Goal: Task Accomplishment & Management: Use online tool/utility

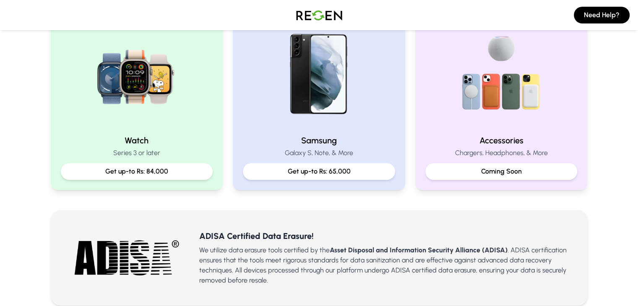
scroll to position [389, 0]
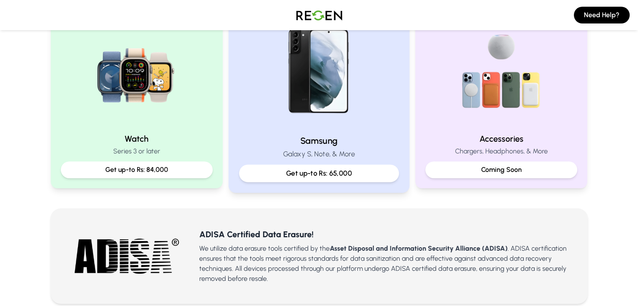
click at [351, 140] on h2 "Samsung" at bounding box center [319, 141] width 160 height 12
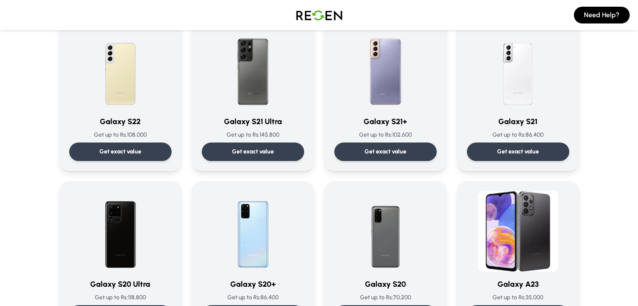
scroll to position [403, 0]
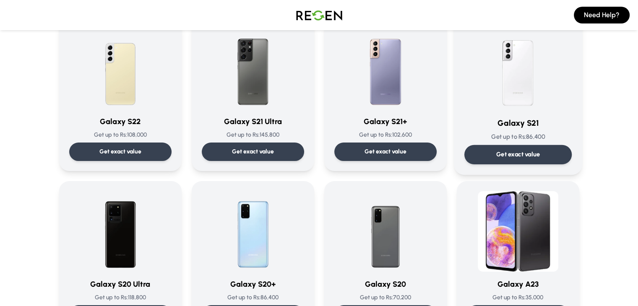
click at [539, 150] on div "Get exact value" at bounding box center [517, 154] width 107 height 19
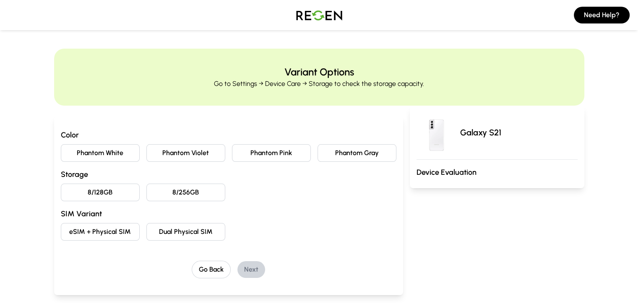
scroll to position [10, 0]
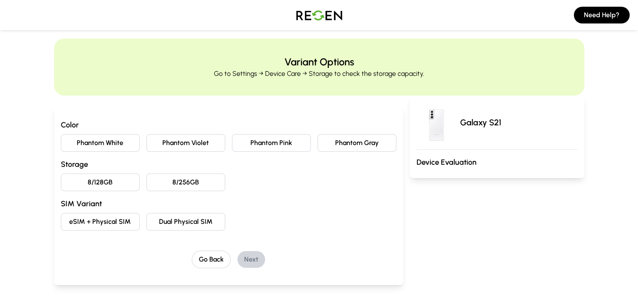
click at [349, 139] on button "Phantom Gray" at bounding box center [357, 143] width 79 height 18
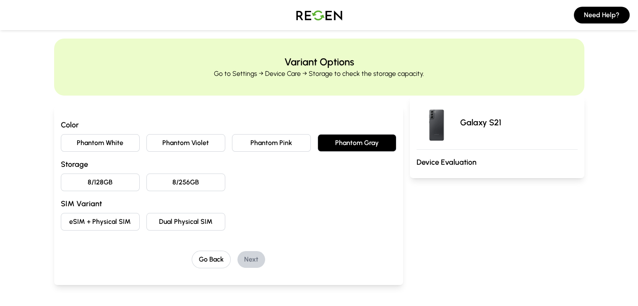
click at [101, 181] on button "8/128GB" at bounding box center [100, 183] width 79 height 18
click at [149, 222] on button "Dual Physical SIM" at bounding box center [185, 222] width 79 height 18
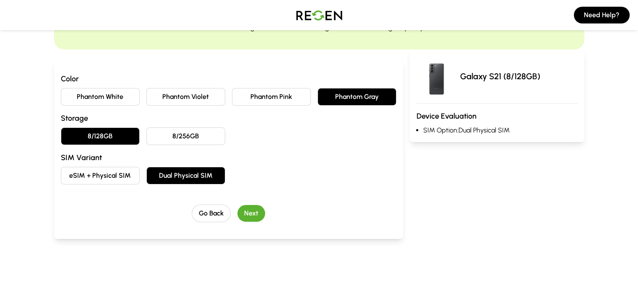
scroll to position [57, 0]
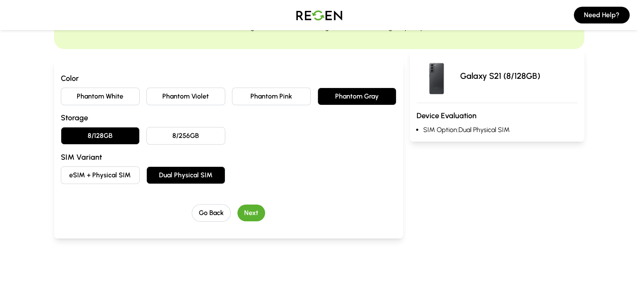
click at [237, 211] on button "Next" at bounding box center [251, 213] width 28 height 17
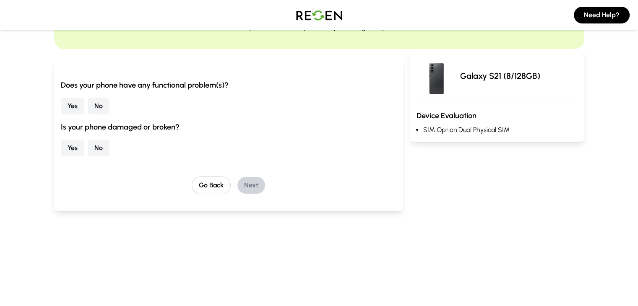
click at [88, 109] on button "No" at bounding box center [99, 106] width 22 height 17
click at [88, 152] on button "No" at bounding box center [99, 148] width 22 height 17
click at [237, 185] on button "Next" at bounding box center [251, 185] width 28 height 17
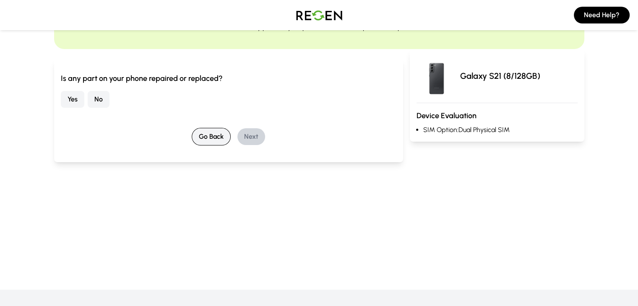
click at [196, 138] on button "Go Back" at bounding box center [211, 137] width 39 height 18
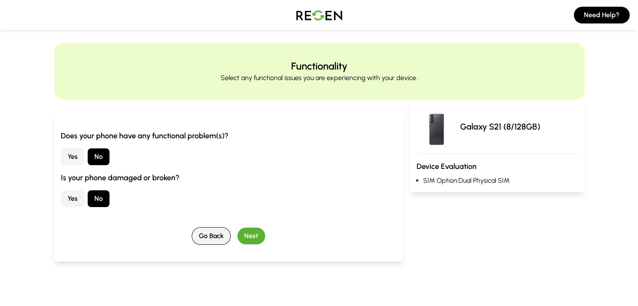
scroll to position [0, 0]
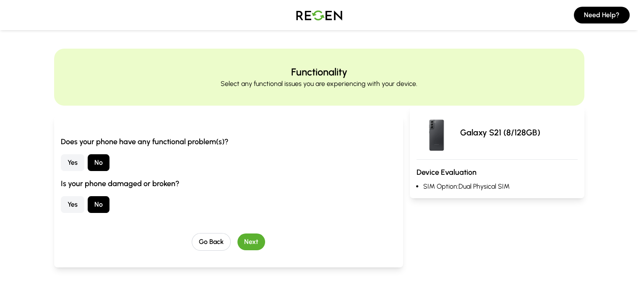
click at [61, 201] on button "Yes" at bounding box center [72, 204] width 23 height 17
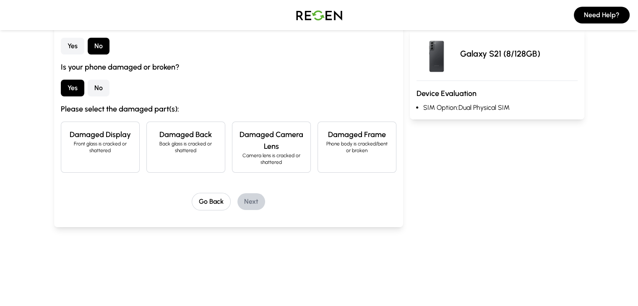
scroll to position [117, 0]
click at [88, 94] on button "No" at bounding box center [99, 87] width 22 height 17
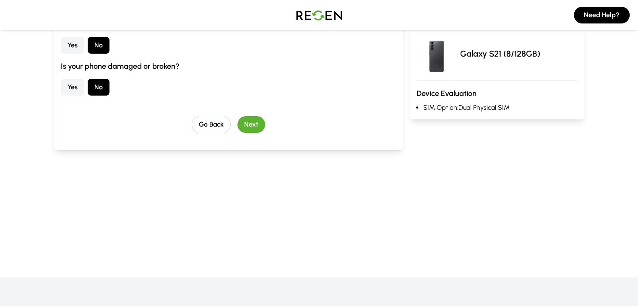
click at [241, 125] on button "Next" at bounding box center [251, 124] width 28 height 17
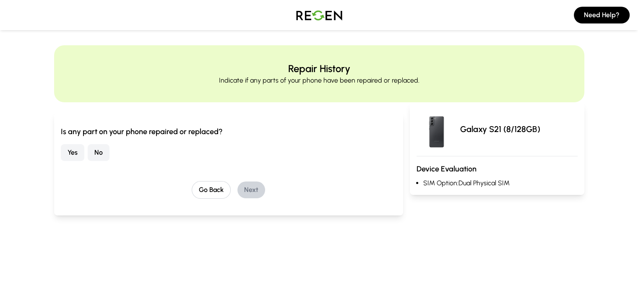
scroll to position [0, 0]
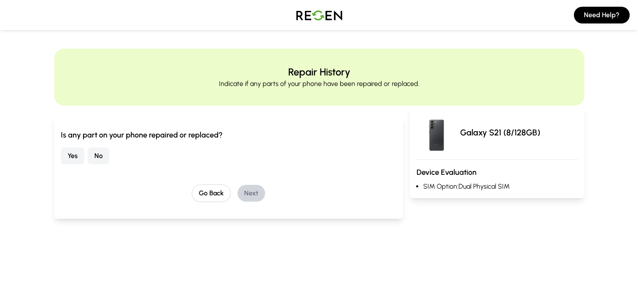
click at [88, 156] on button "No" at bounding box center [99, 156] width 22 height 17
click at [234, 203] on div "Is any part on your phone repaired or replaced? Yes No Go Back Next" at bounding box center [228, 167] width 349 height 103
click at [237, 196] on button "Next" at bounding box center [251, 193] width 28 height 17
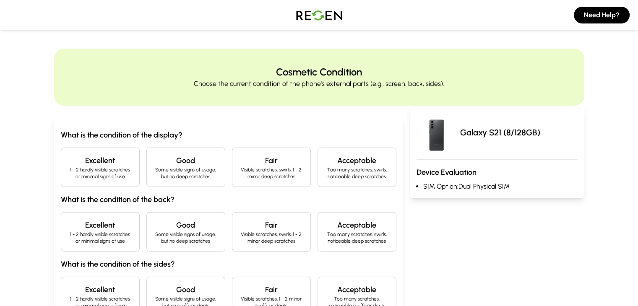
click at [87, 176] on p "1 - 2 hardly visible scratches or minimal signs of use" at bounding box center [100, 173] width 65 height 13
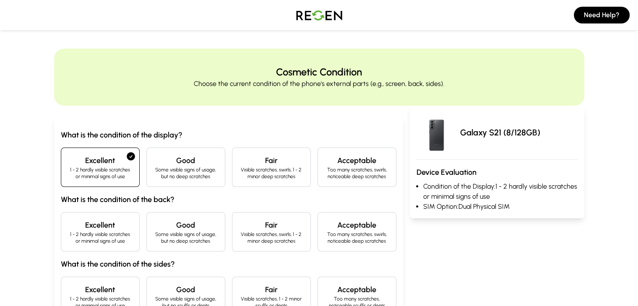
scroll to position [65, 0]
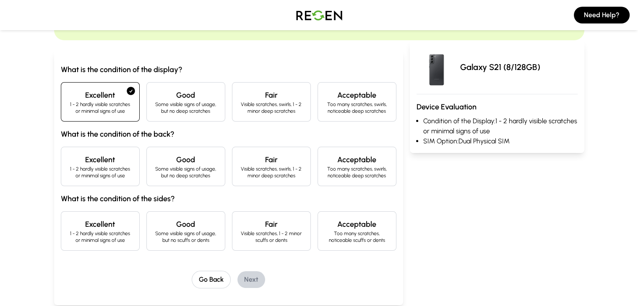
click at [247, 175] on p "Visible scratches, swirls, 1 - 2 minor deep scratches" at bounding box center [271, 172] width 65 height 13
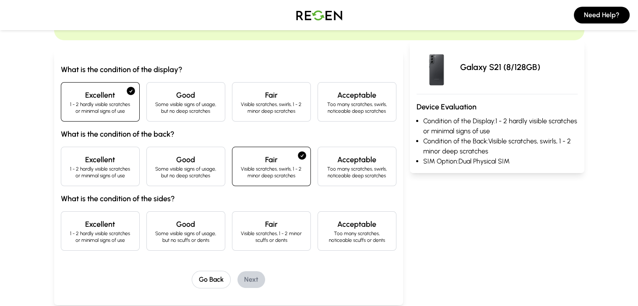
scroll to position [121, 0]
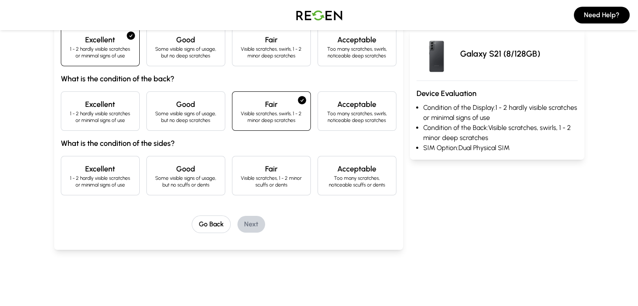
click at [154, 115] on p "Some visible signs of usage, but no deep scratches" at bounding box center [186, 116] width 65 height 13
click at [95, 119] on p "1 - 2 hardly visible scratches or minimal signs of use" at bounding box center [100, 116] width 65 height 13
click at [239, 183] on p "Visible scratches, 1 - 2 minor scuffs or dents" at bounding box center [271, 181] width 65 height 13
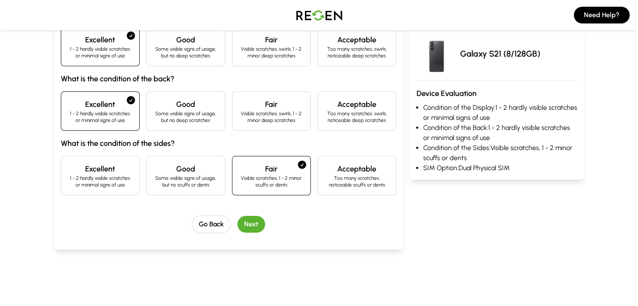
click at [237, 224] on button "Next" at bounding box center [251, 224] width 28 height 17
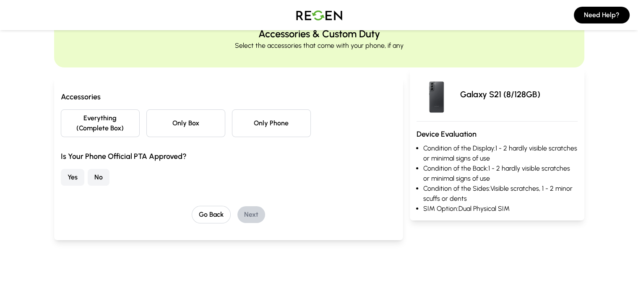
scroll to position [37, 0]
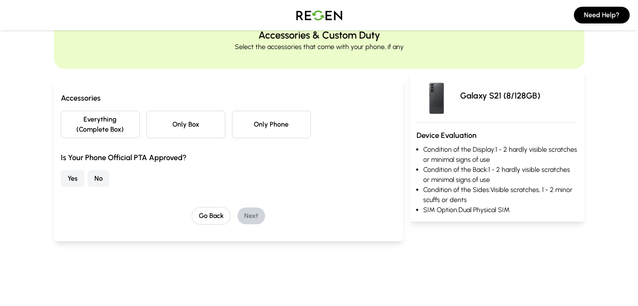
click at [97, 123] on button "Everything (Complete Box)" at bounding box center [100, 125] width 79 height 28
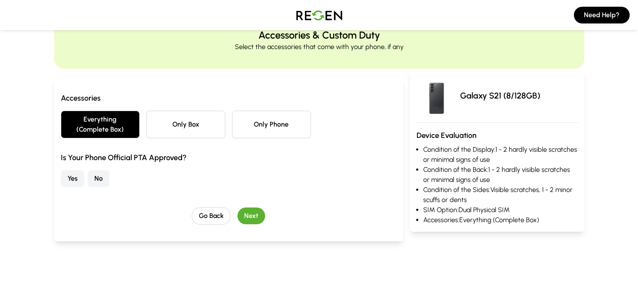
click at [88, 171] on button "No" at bounding box center [99, 178] width 22 height 17
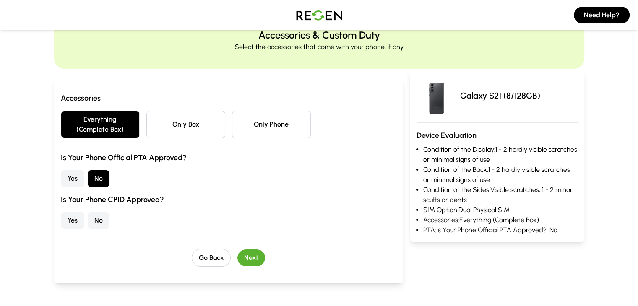
click at [88, 216] on button "No" at bounding box center [99, 220] width 22 height 17
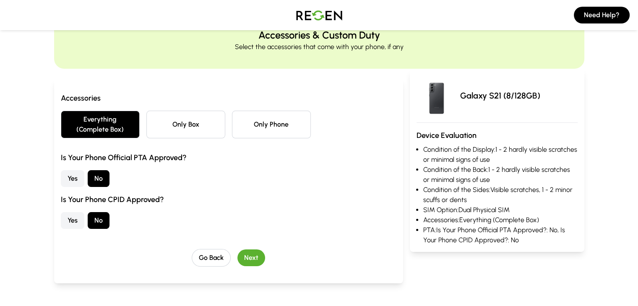
click at [237, 250] on button "Next" at bounding box center [251, 258] width 28 height 17
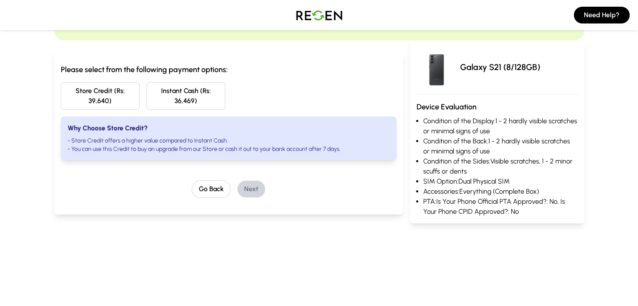
scroll to position [0, 0]
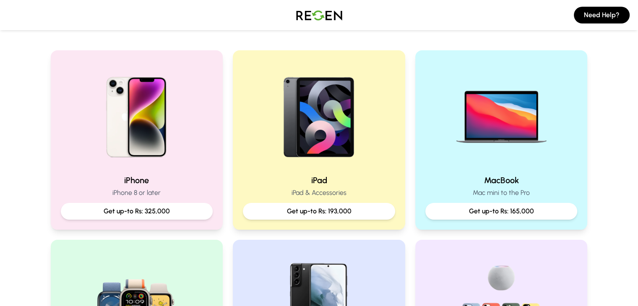
scroll to position [159, 0]
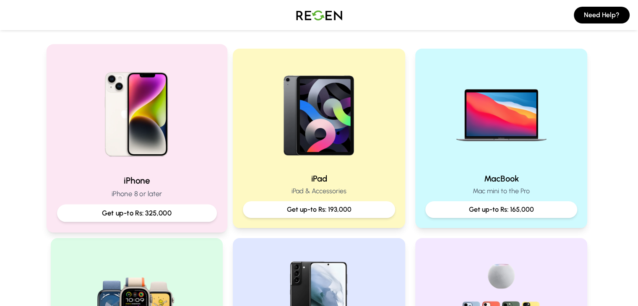
click at [190, 179] on h2 "iPhone" at bounding box center [137, 181] width 160 height 12
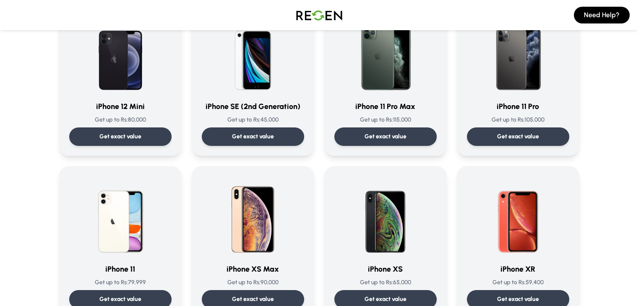
scroll to position [743, 0]
click at [115, 255] on img at bounding box center [120, 215] width 85 height 85
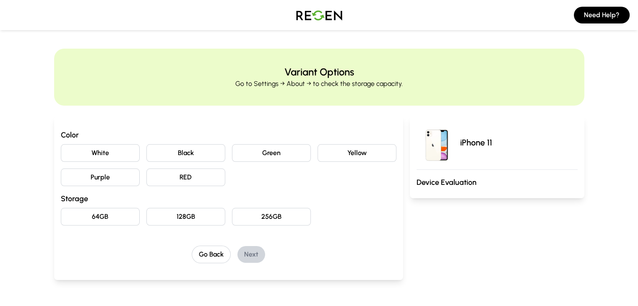
scroll to position [18, 0]
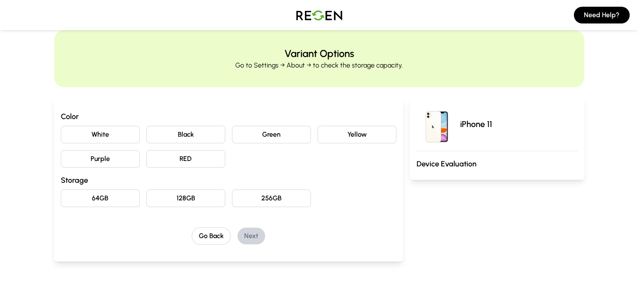
click at [165, 130] on button "Black" at bounding box center [185, 135] width 79 height 18
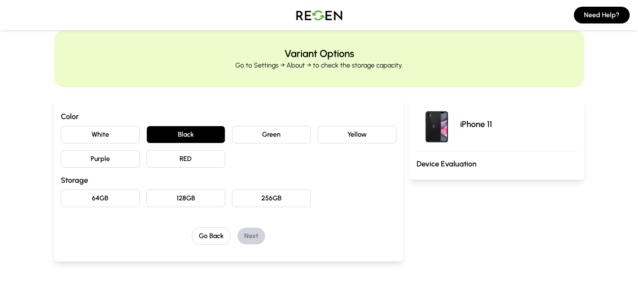
click at [88, 201] on button "64GB" at bounding box center [100, 199] width 79 height 18
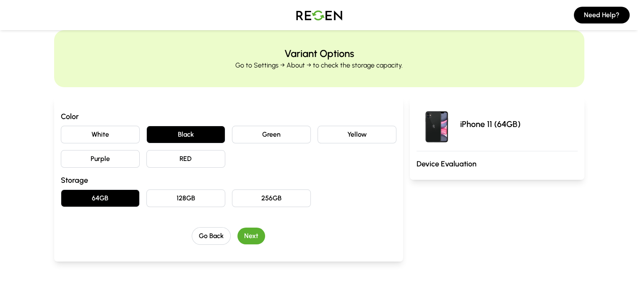
click at [237, 232] on button "Next" at bounding box center [251, 236] width 28 height 17
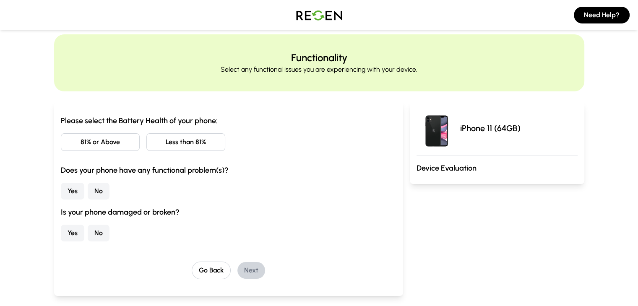
scroll to position [13, 0]
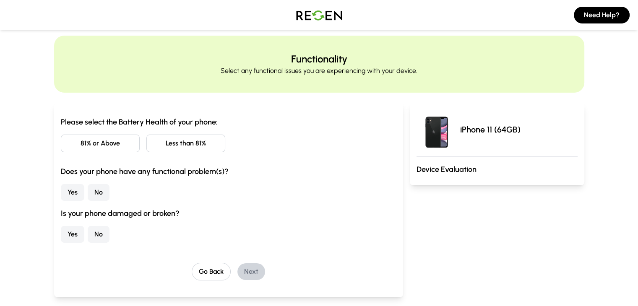
click at [79, 148] on button "81% or Above" at bounding box center [100, 144] width 79 height 18
click at [88, 190] on button "No" at bounding box center [99, 192] width 22 height 17
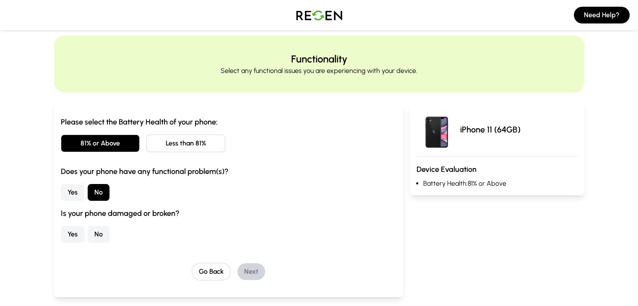
click at [88, 234] on button "No" at bounding box center [99, 234] width 22 height 17
click at [239, 268] on button "Next" at bounding box center [251, 271] width 28 height 17
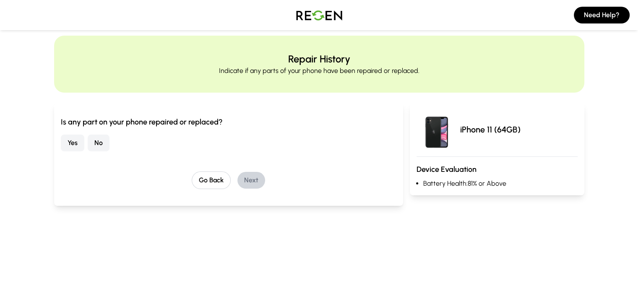
click at [88, 141] on button "No" at bounding box center [99, 143] width 22 height 17
click at [237, 176] on button "Next" at bounding box center [251, 180] width 28 height 17
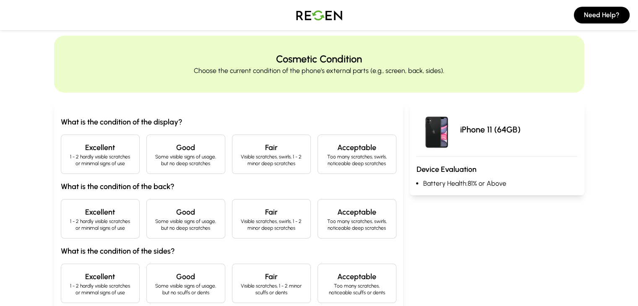
click at [77, 146] on h4 "Excellent" at bounding box center [100, 148] width 65 height 12
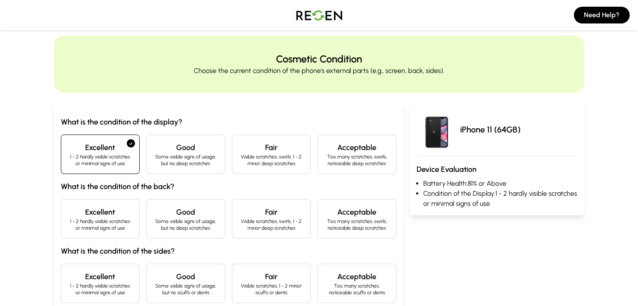
click at [65, 199] on div "Excellent 1 - 2 hardly visible scratches or minimal signs of use" at bounding box center [100, 218] width 79 height 39
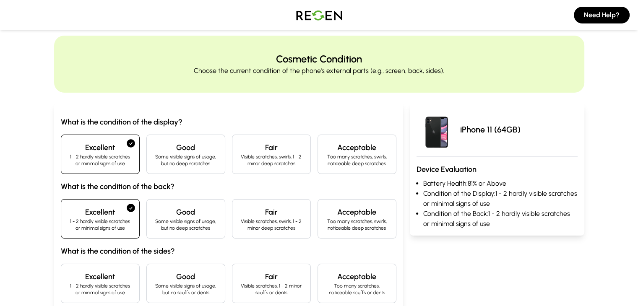
click at [72, 258] on div "What is the condition of the display? Excellent 1 - 2 hardly visible scratches …" at bounding box center [229, 209] width 336 height 187
click at [82, 287] on p "1 - 2 hardly visible scratches or minimal signs of use" at bounding box center [100, 289] width 65 height 13
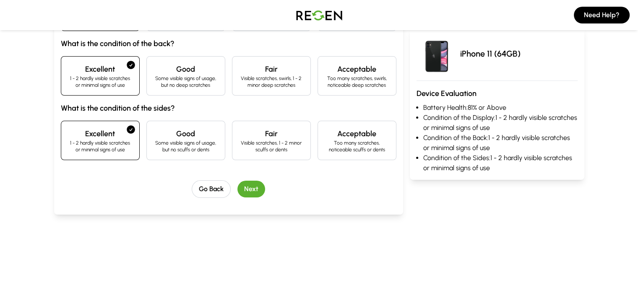
click at [238, 190] on button "Next" at bounding box center [251, 189] width 28 height 17
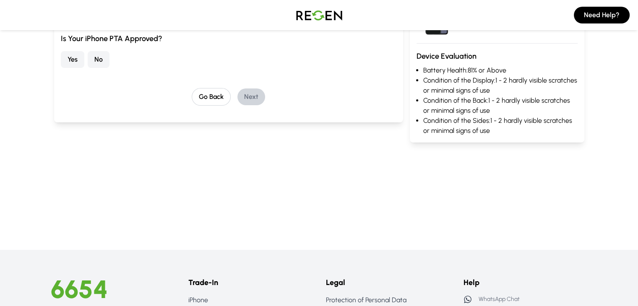
scroll to position [54, 0]
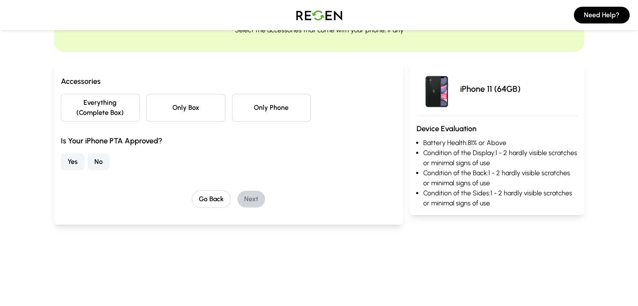
click at [101, 101] on button "Everything (Complete Box)" at bounding box center [100, 108] width 79 height 28
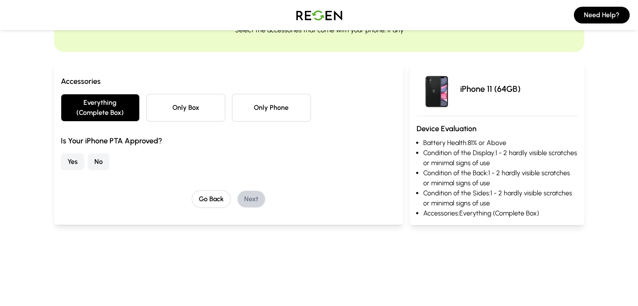
click at [88, 154] on button "No" at bounding box center [99, 162] width 22 height 17
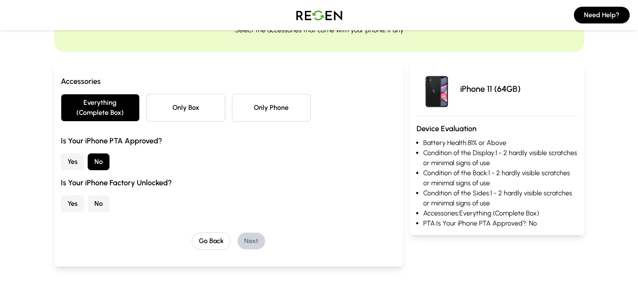
click at [61, 198] on button "Yes" at bounding box center [72, 203] width 23 height 17
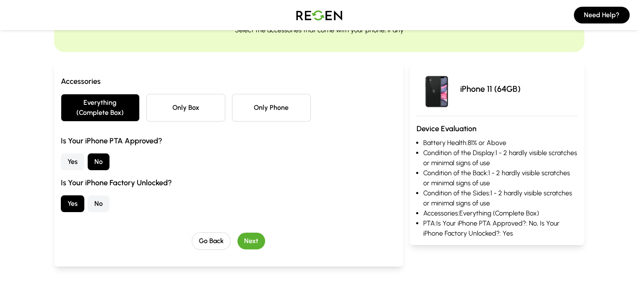
click at [237, 233] on button "Next" at bounding box center [251, 241] width 28 height 17
